Goal: Find specific page/section: Find specific page/section

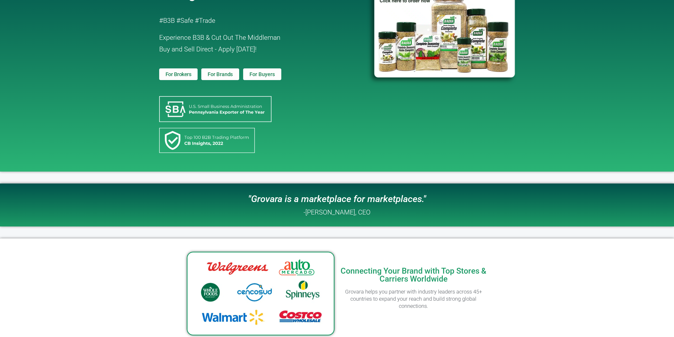
scroll to position [26, 0]
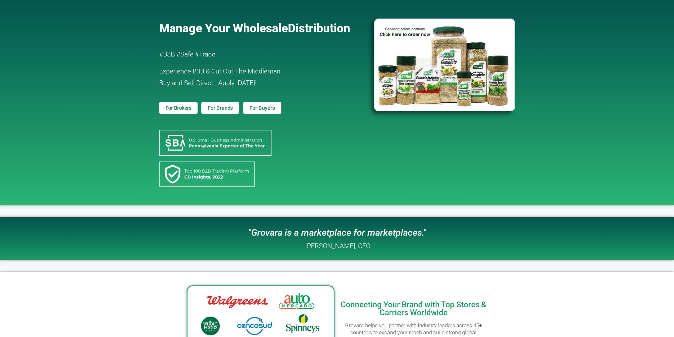
click at [186, 110] on span "For Brokers" at bounding box center [179, 107] width 26 height 5
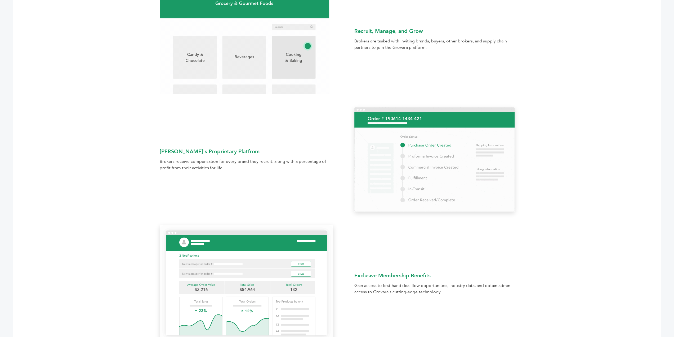
scroll to position [291, 0]
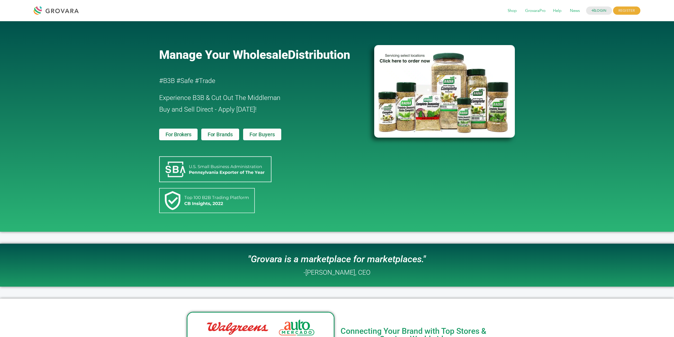
click at [210, 132] on span "For Brands" at bounding box center [220, 134] width 25 height 5
